Goal: Check status

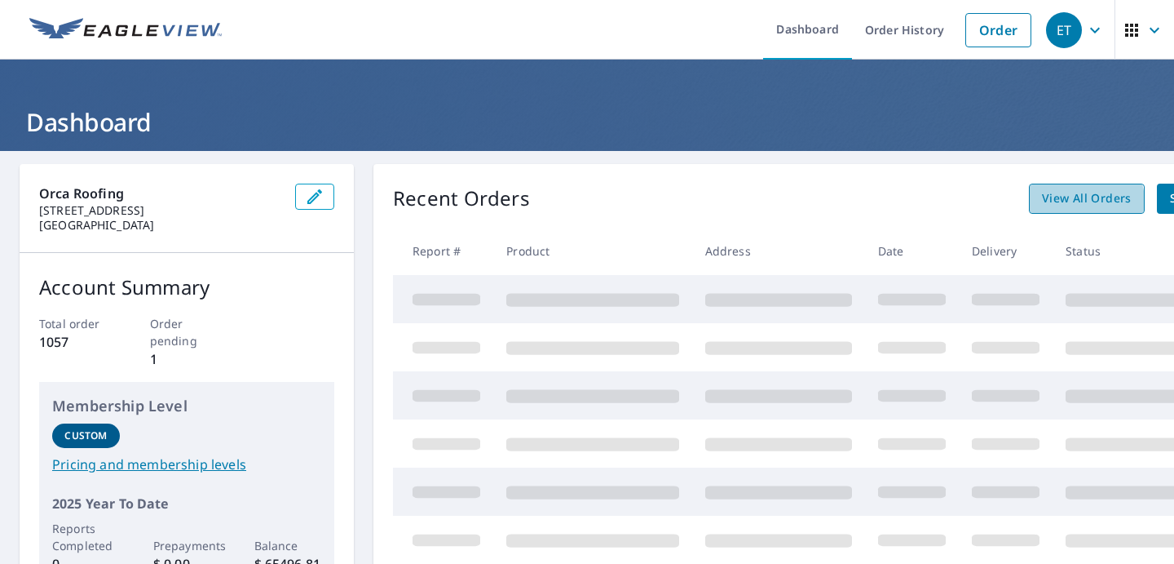
click at [1064, 207] on span "View All Orders" at bounding box center [1087, 198] width 90 height 20
